Goal: Task Accomplishment & Management: Manage account settings

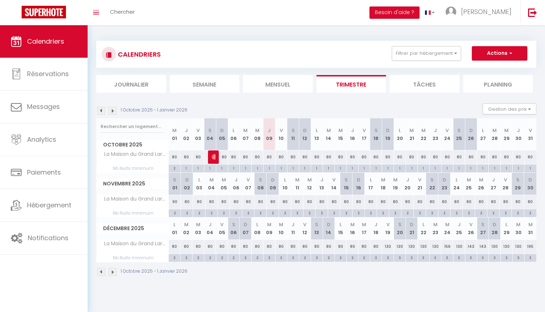
scroll to position [7, 0]
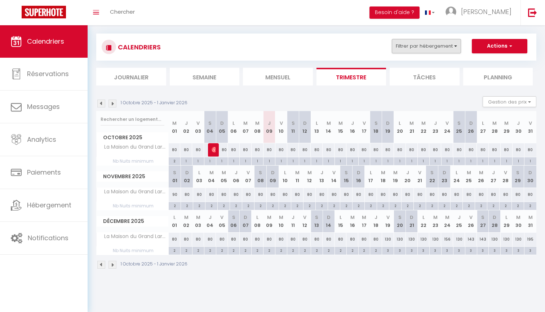
click at [443, 49] on button "Filtrer par hébergement" at bounding box center [426, 46] width 69 height 14
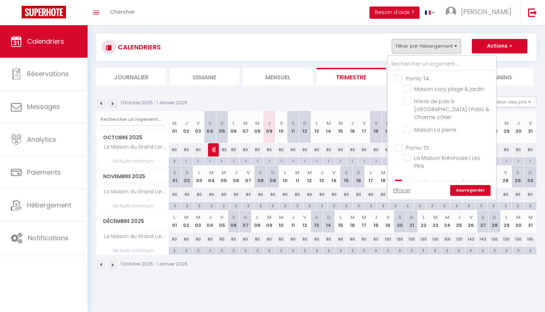
click at [443, 49] on button "Filtrer par hébergement" at bounding box center [426, 46] width 69 height 14
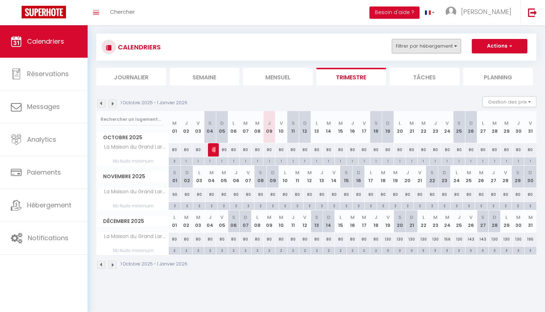
click at [423, 48] on button "Filtrer par hébergement" at bounding box center [426, 46] width 69 height 14
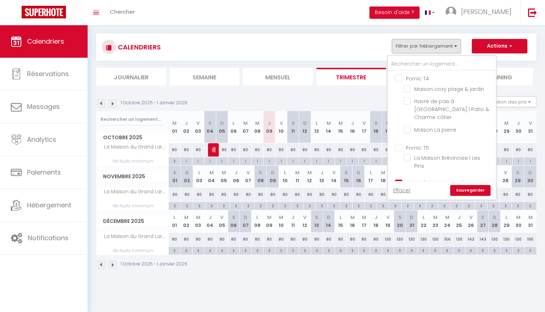
click at [424, 179] on input "Pornic [MEDICAL_DATA]" at bounding box center [449, 182] width 108 height 7
checkbox input "false"
click at [422, 179] on input "Pornic [MEDICAL_DATA]" at bounding box center [449, 182] width 108 height 7
checkbox input "true"
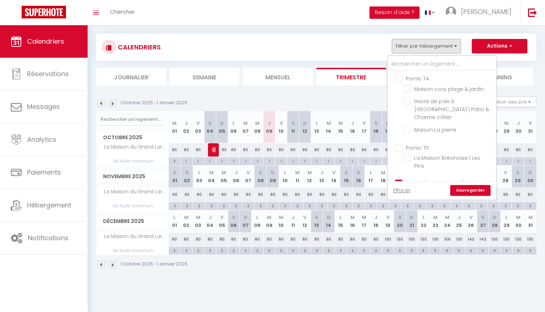
checkbox input "true"
click at [471, 184] on div "Effacer Sauvegarder" at bounding box center [442, 190] width 108 height 18
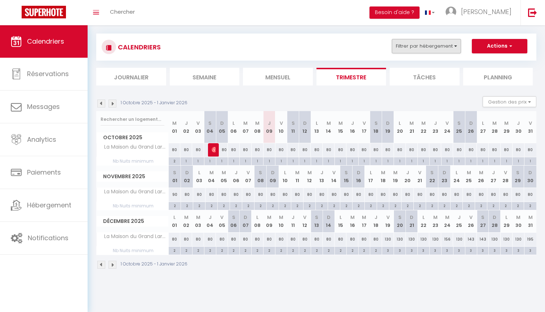
click at [429, 43] on button "Filtrer par hébergement" at bounding box center [426, 46] width 69 height 14
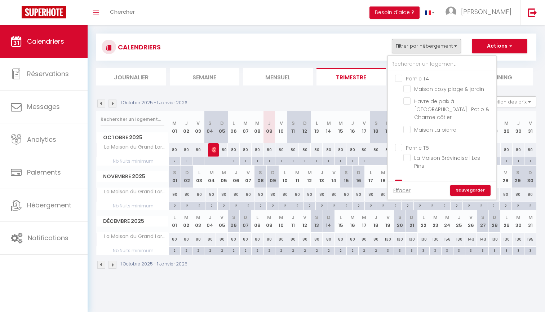
click at [429, 179] on input "Pornic [MEDICAL_DATA]" at bounding box center [449, 182] width 108 height 7
checkbox input "false"
click at [425, 75] on input "Pornic T4" at bounding box center [449, 77] width 108 height 7
checkbox input "true"
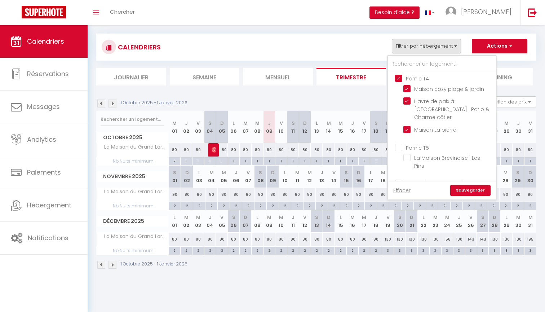
checkbox input "true"
click at [464, 193] on link "Sauvegarder" at bounding box center [470, 190] width 40 height 11
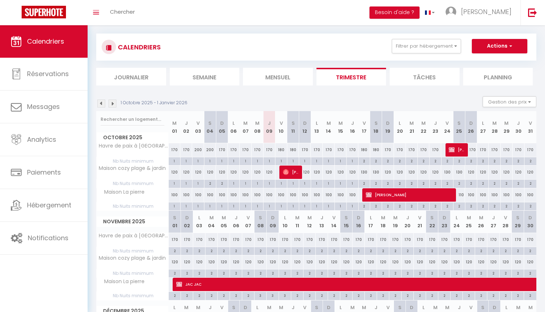
click at [457, 147] on span "[PERSON_NAME]" at bounding box center [457, 150] width 16 height 14
select select "KO"
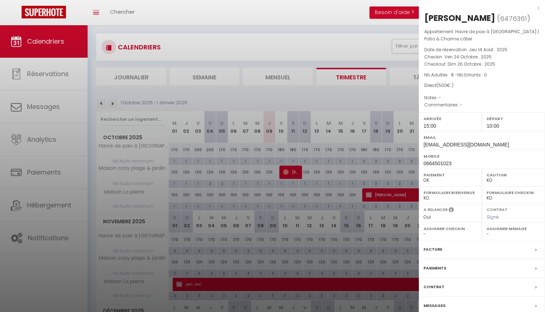
click at [390, 84] on div at bounding box center [272, 156] width 545 height 312
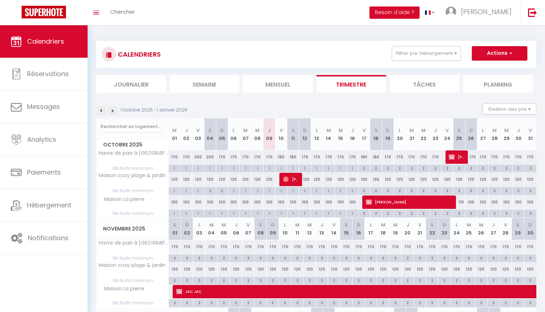
scroll to position [0, 0]
click at [442, 52] on button "Filtrer par hébergement" at bounding box center [426, 53] width 69 height 14
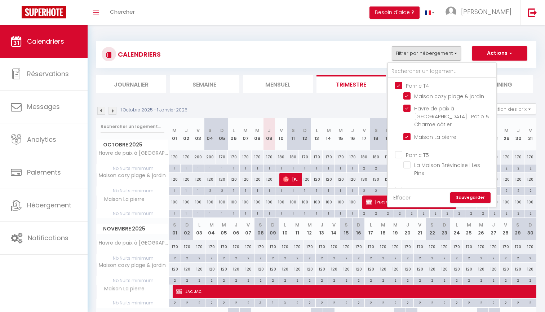
click at [426, 88] on input "Pornic T4" at bounding box center [449, 84] width 108 height 7
checkbox input "false"
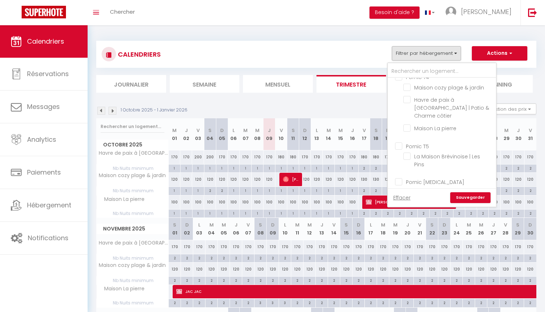
scroll to position [7, 0]
click at [428, 144] on input "Pornic T5" at bounding box center [449, 147] width 108 height 7
checkbox input "true"
click at [467, 197] on link "Sauvegarder" at bounding box center [470, 197] width 40 height 11
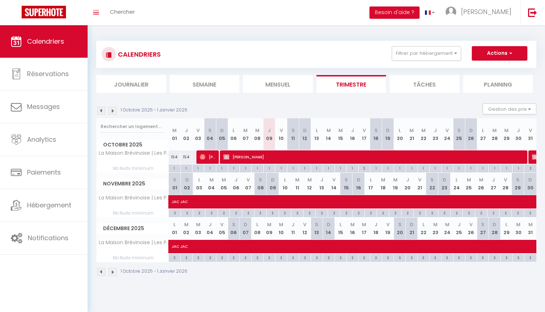
click at [339, 159] on span "[PERSON_NAME]" at bounding box center [374, 157] width 301 height 14
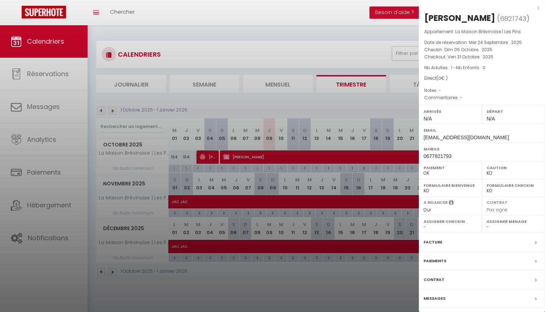
click at [357, 150] on div at bounding box center [272, 156] width 545 height 312
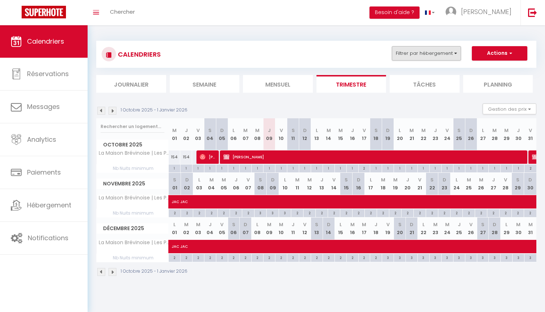
click at [418, 55] on button "Filtrer par hébergement" at bounding box center [426, 53] width 69 height 14
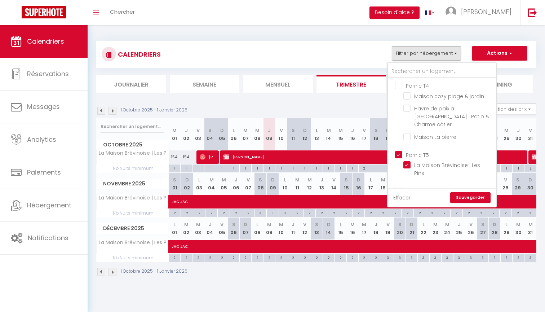
click at [420, 150] on input "Pornic T5" at bounding box center [449, 153] width 108 height 7
checkbox input "false"
